Goal: Navigation & Orientation: Find specific page/section

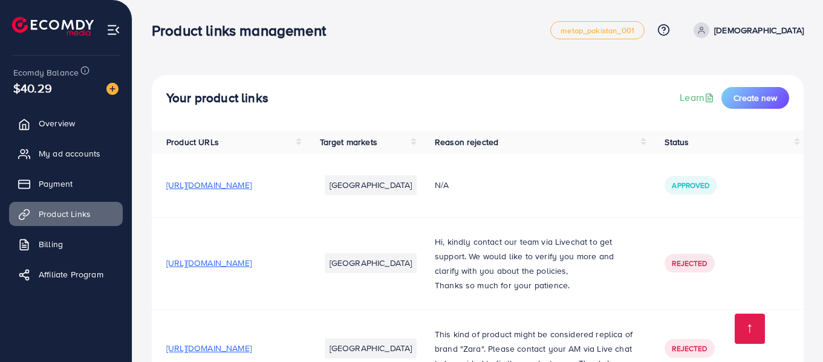
scroll to position [364, 0]
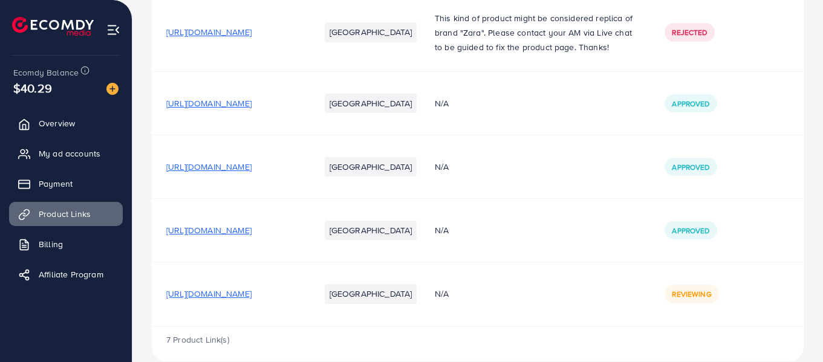
scroll to position [364, 0]
